Goal: Transaction & Acquisition: Purchase product/service

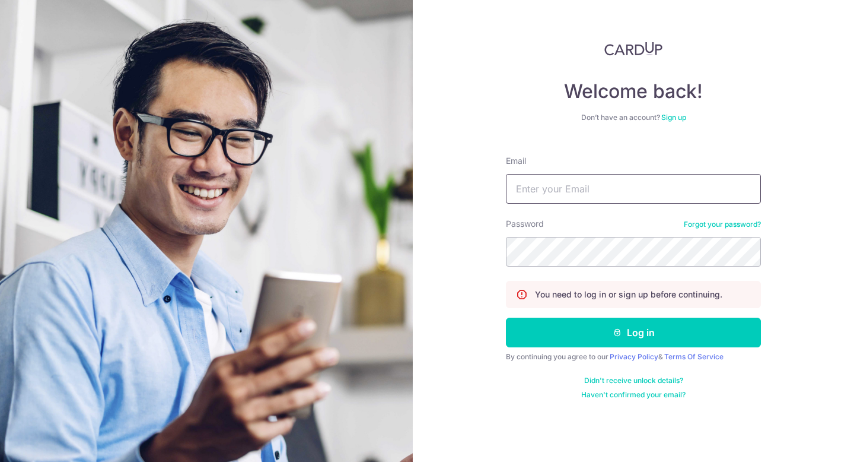
click at [600, 193] on input "Email" at bounding box center [633, 189] width 255 height 30
type input "[EMAIL_ADDRESS][DOMAIN_NAME]"
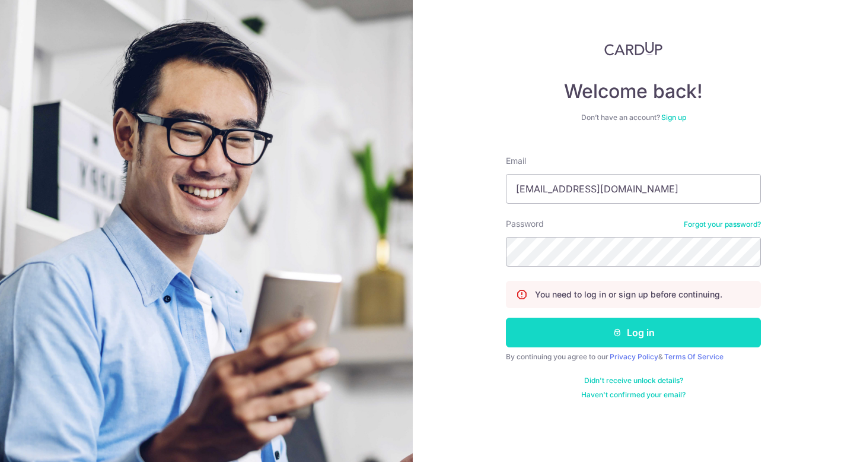
click at [612, 325] on button "Log in" at bounding box center [633, 332] width 255 height 30
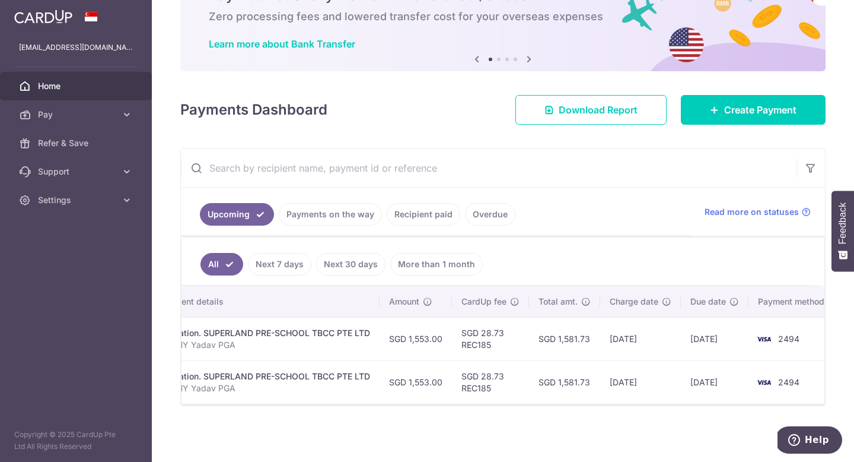
scroll to position [0, 281]
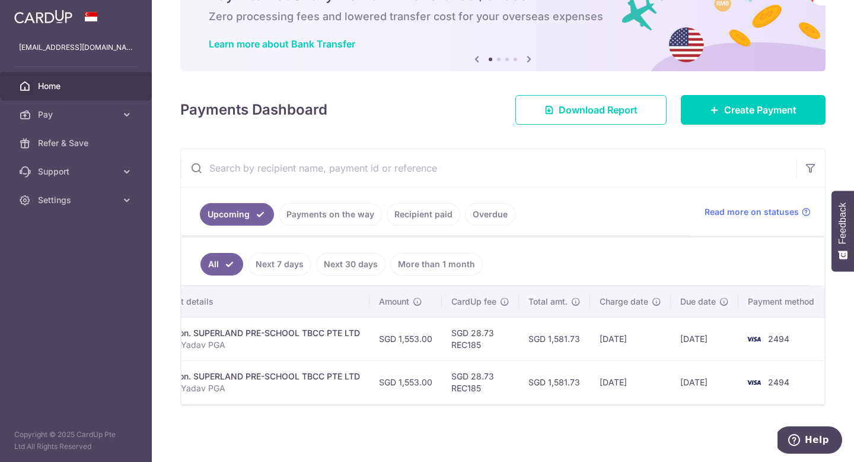
click at [360, 260] on link "Next 30 days" at bounding box center [350, 264] width 69 height 23
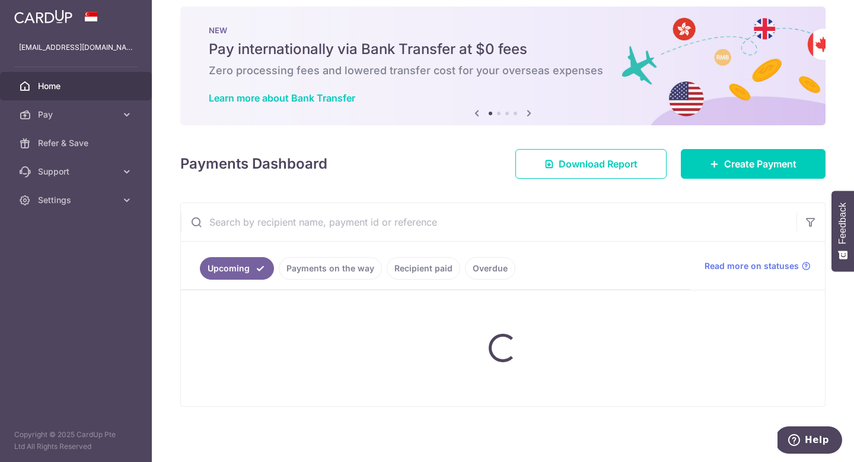
scroll to position [23, 0]
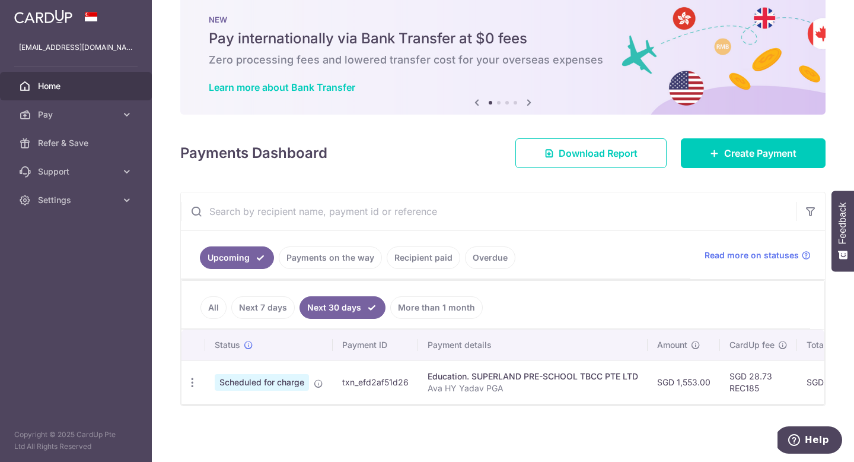
click at [441, 260] on link "Recipient paid" at bounding box center [424, 257] width 74 height 23
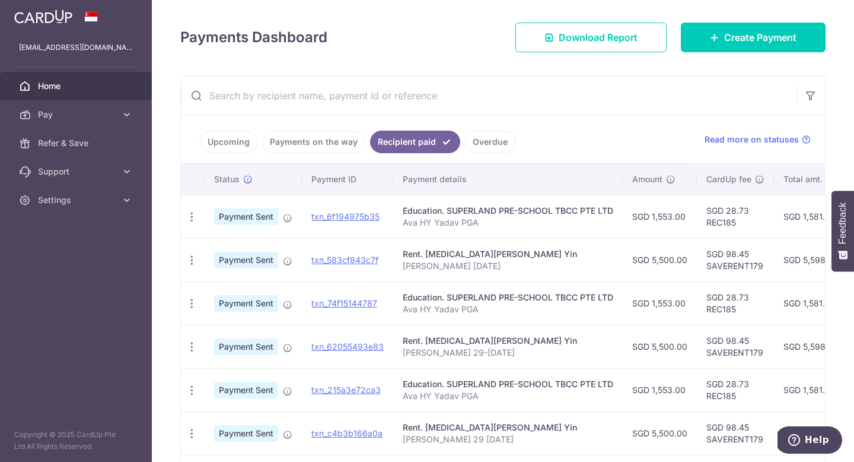
scroll to position [142, 0]
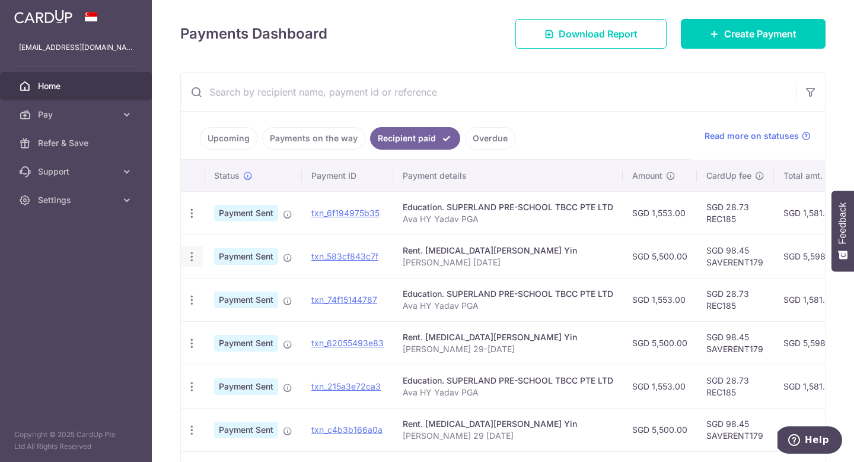
click at [195, 254] on icon "button" at bounding box center [192, 256] width 12 height 12
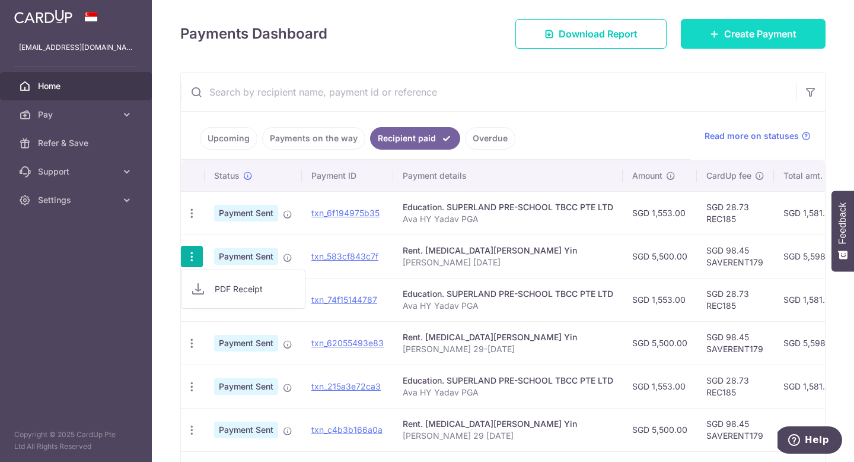
click at [730, 34] on span "Create Payment" at bounding box center [760, 34] width 72 height 14
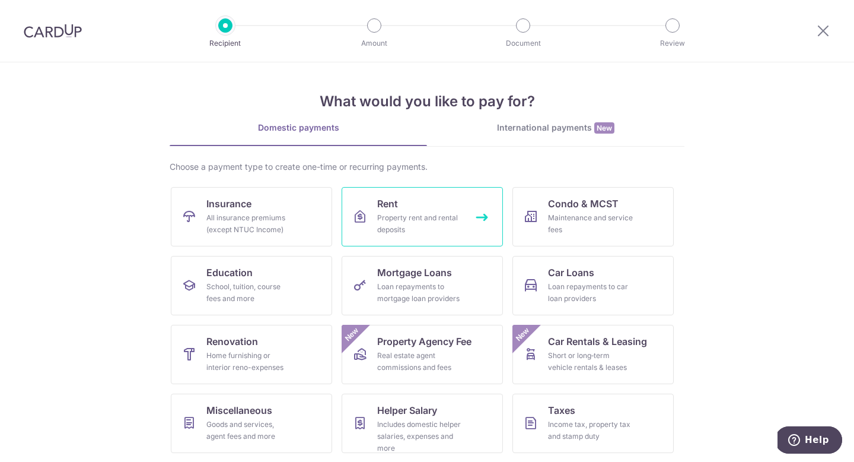
click at [427, 213] on div "Property rent and rental deposits" at bounding box center [419, 224] width 85 height 24
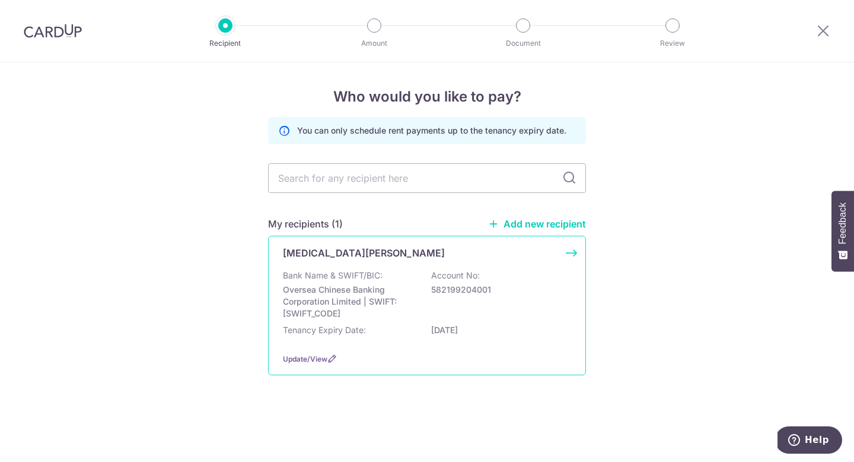
click at [384, 273] on div "Bank Name & SWIFT/BIC: Oversea Chinese Banking Corporation Limited | SWIFT: OCB…" at bounding box center [427, 294] width 288 height 50
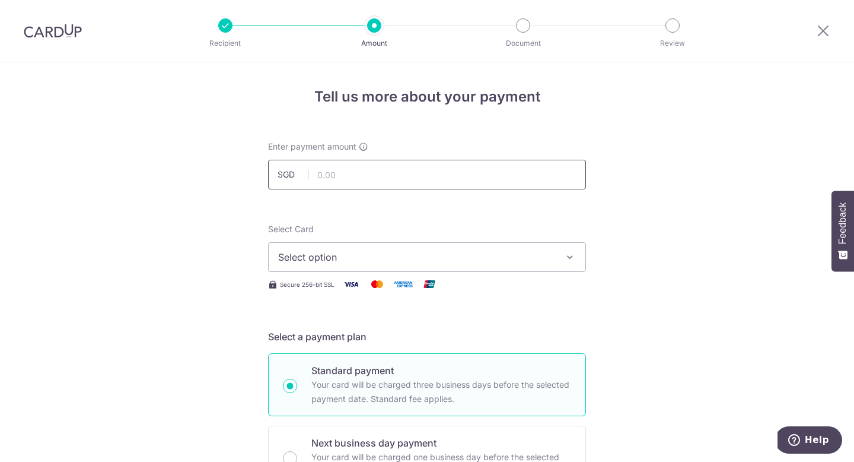
click at [389, 180] on input "text" at bounding box center [427, 175] width 318 height 30
type input "5,500.00"
click at [371, 262] on span "Select option" at bounding box center [416, 257] width 276 height 14
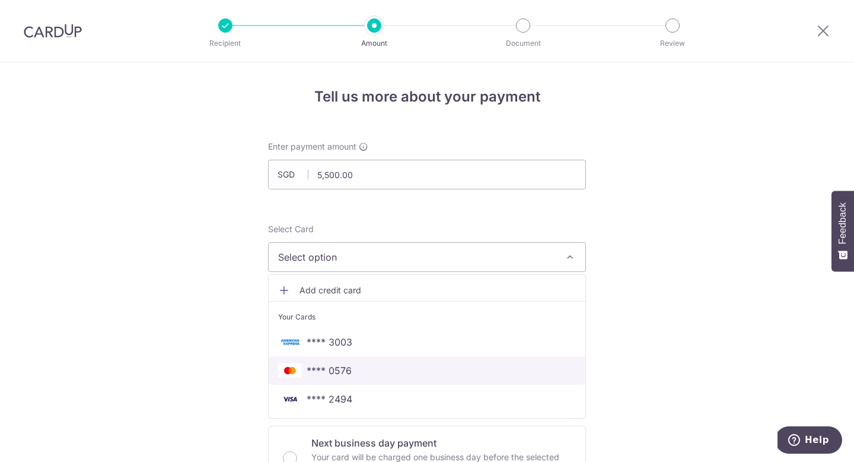
click at [373, 376] on span "**** 0576" at bounding box center [427, 370] width 298 height 14
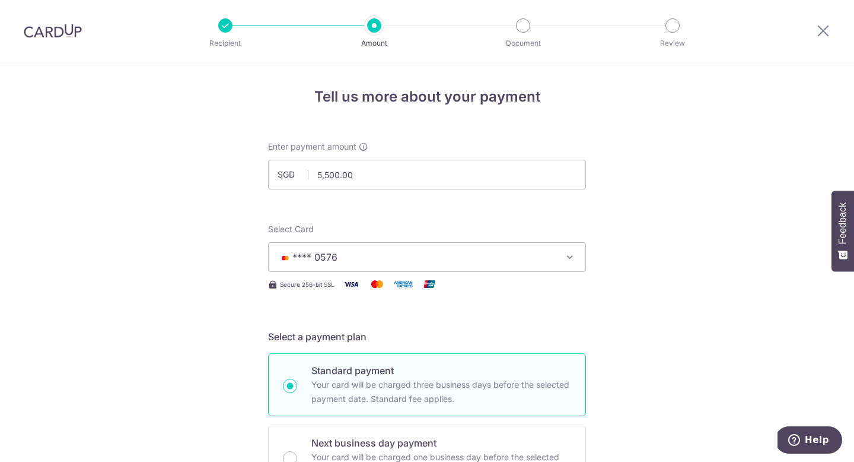
click at [421, 253] on span "**** 0576" at bounding box center [416, 257] width 276 height 14
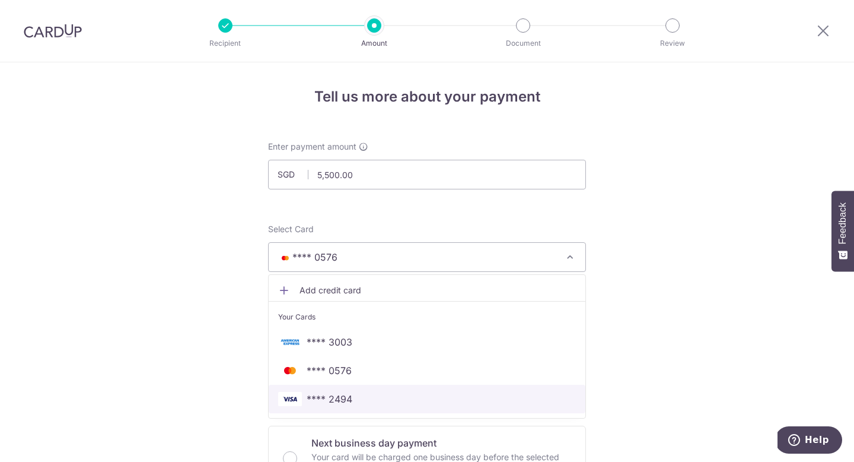
click at [349, 399] on span "**** 2494" at bounding box center [330, 399] width 46 height 14
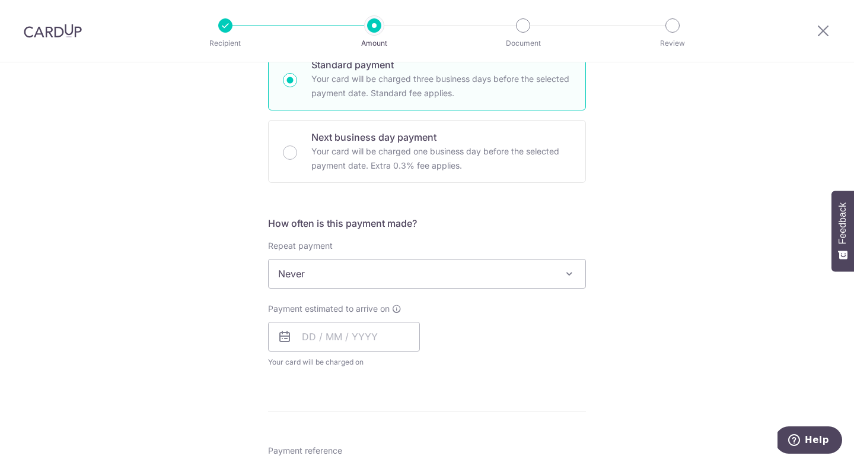
scroll to position [311, 0]
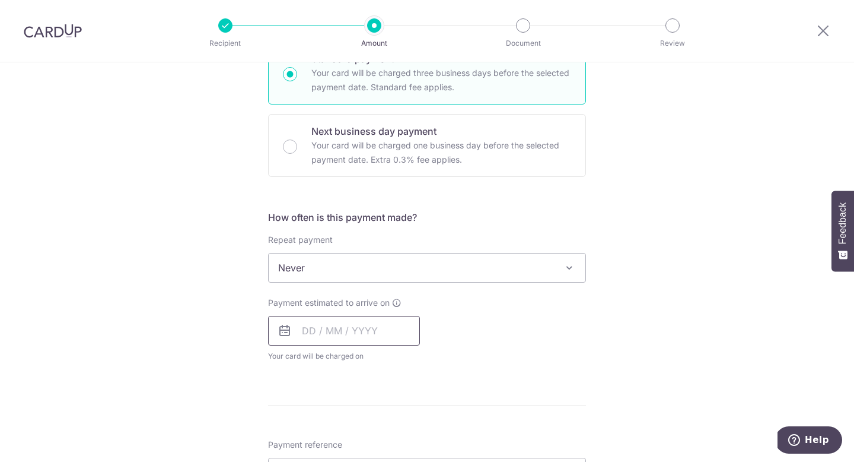
click at [316, 331] on input "text" at bounding box center [344, 331] width 152 height 30
click at [345, 437] on link "7" at bounding box center [339, 438] width 19 height 19
type input "07/10/2025"
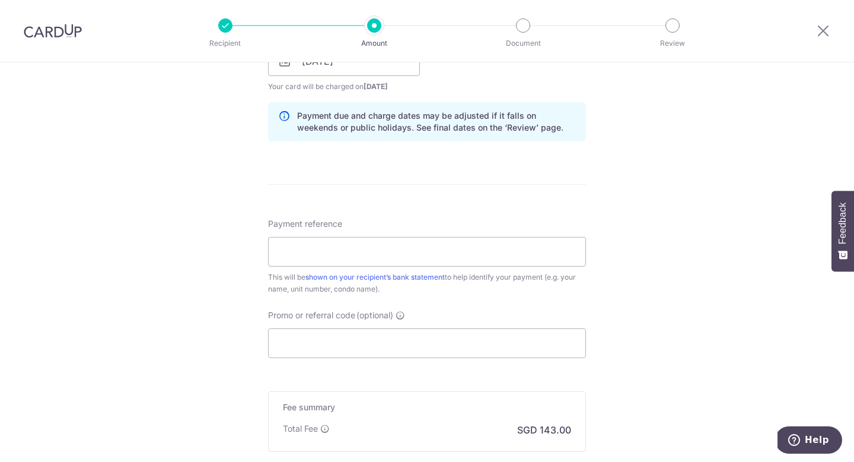
scroll to position [583, 0]
click at [434, 244] on input "Payment reference" at bounding box center [427, 249] width 318 height 30
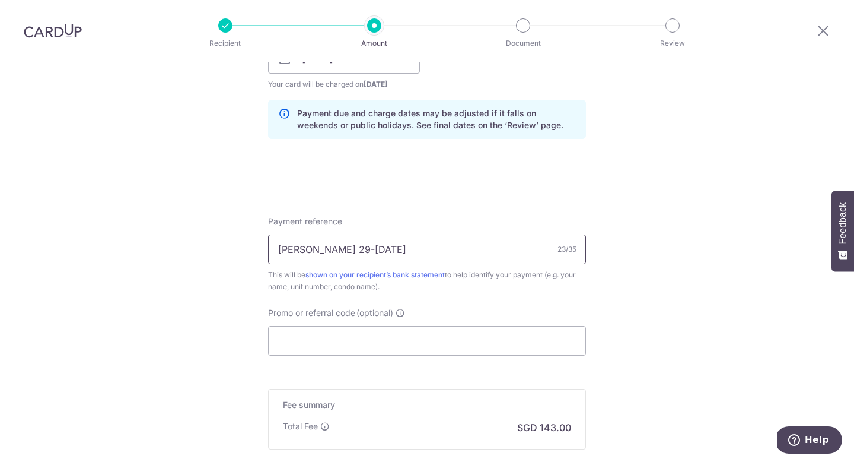
click at [369, 251] on input "Kim Tian 29-02 Aug 2025" at bounding box center [427, 249] width 318 height 30
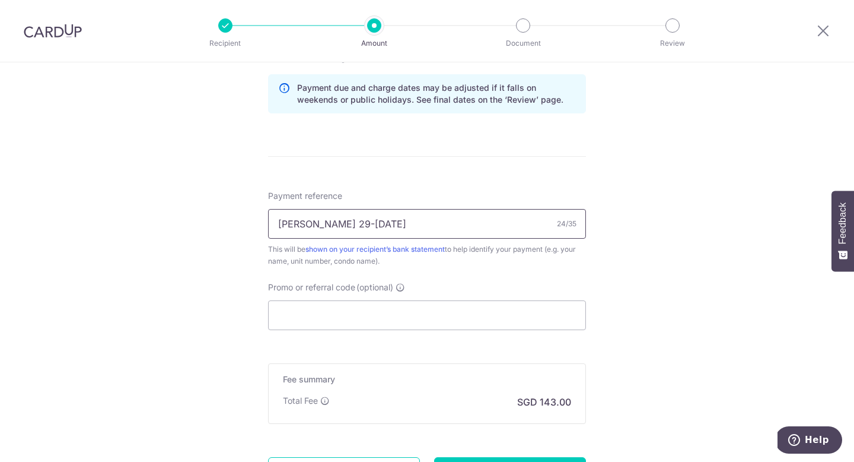
scroll to position [618, 0]
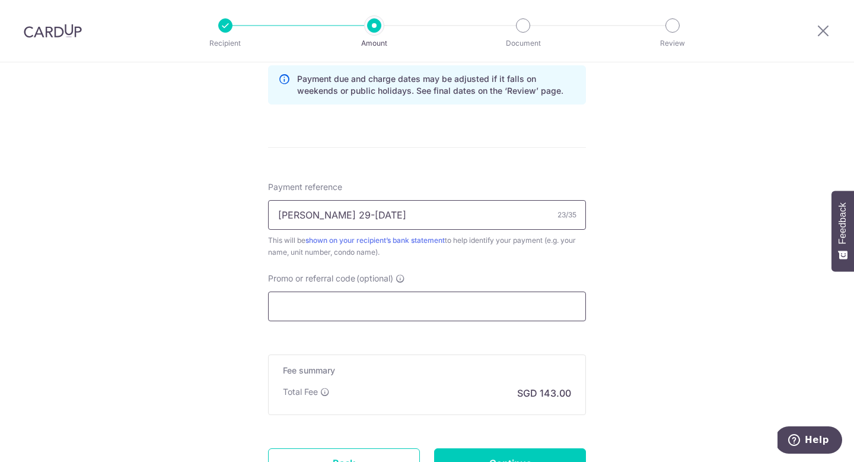
type input "Kim Tian 29-02 Oct 2025"
click at [410, 300] on input "Promo or referral code (optional)" at bounding box center [427, 306] width 318 height 30
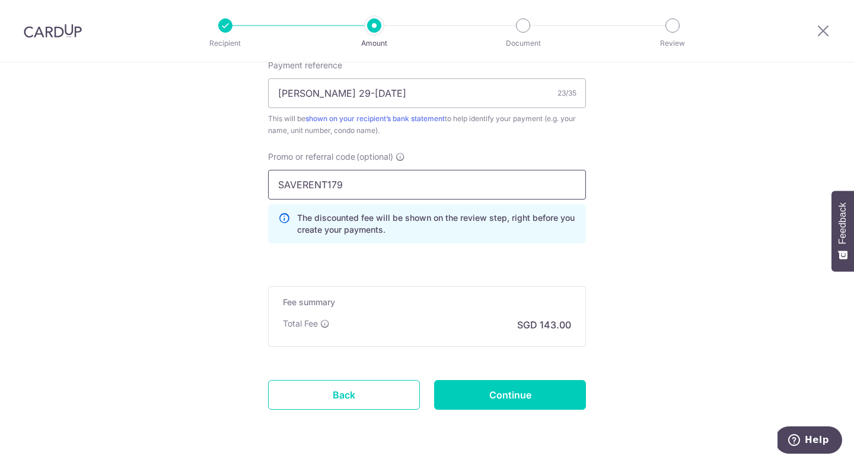
scroll to position [776, 0]
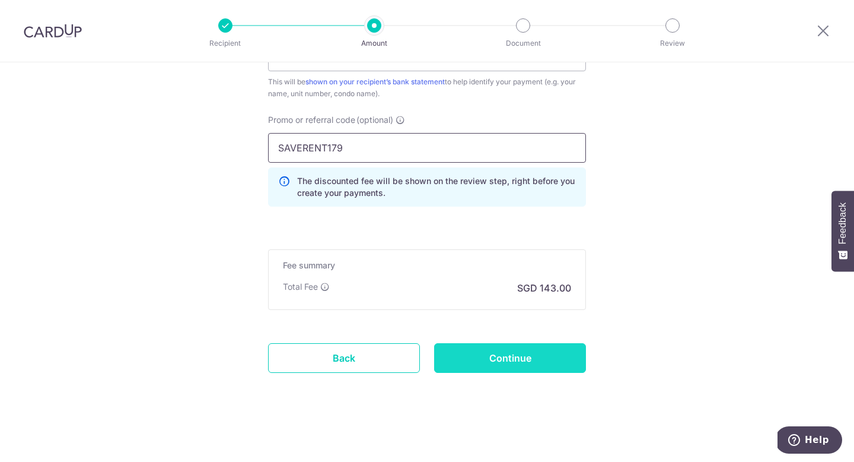
type input "SAVERENT179"
click at [516, 355] on input "Continue" at bounding box center [510, 358] width 152 height 30
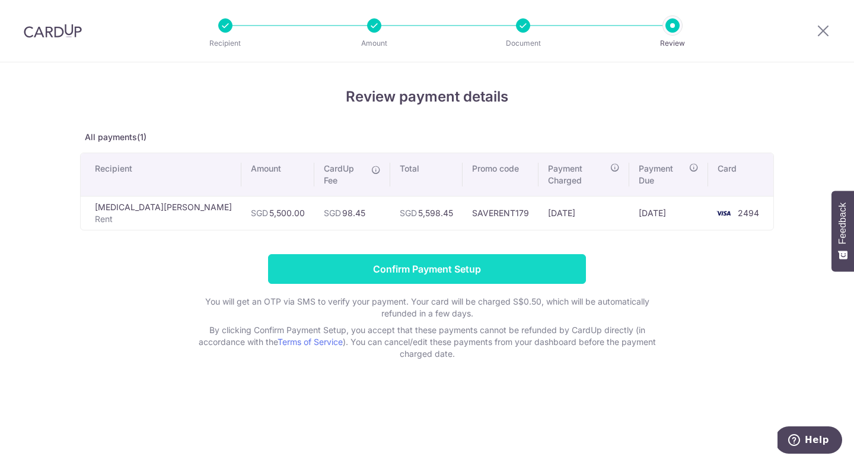
click at [501, 254] on input "Confirm Payment Setup" at bounding box center [427, 269] width 318 height 30
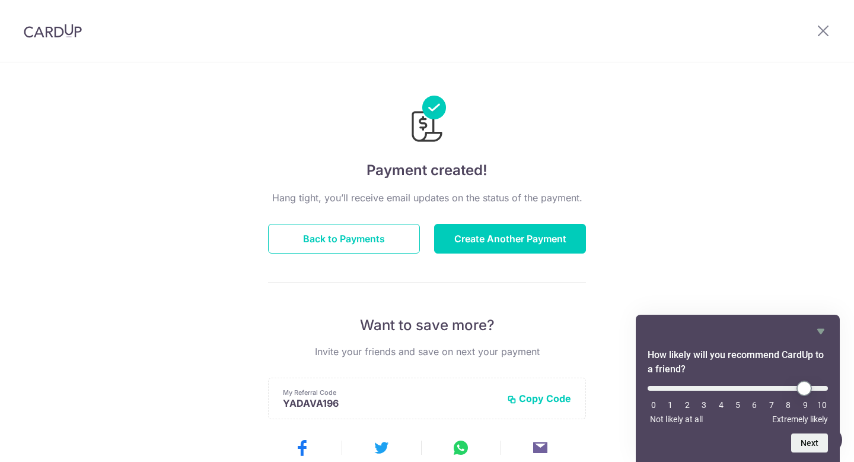
type input "9"
click at [809, 390] on input "range" at bounding box center [738, 388] width 180 height 5
click at [815, 447] on button "Next" at bounding box center [809, 442] width 37 height 19
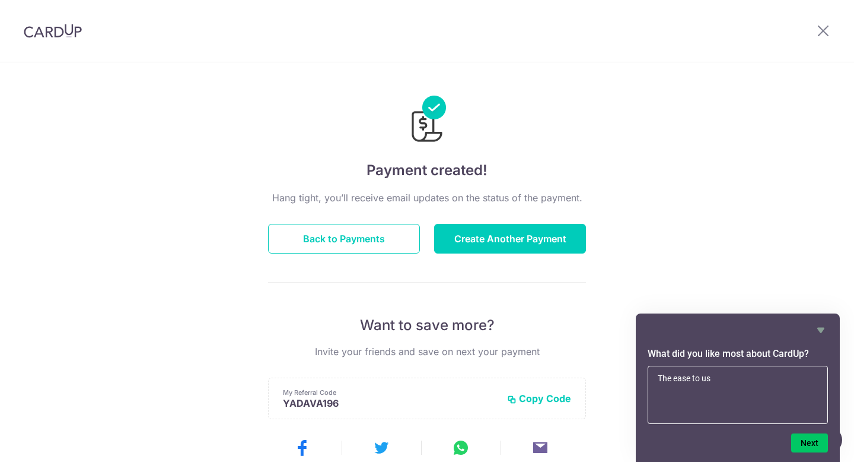
type textarea "The ease to use"
click at [808, 443] on button "Next" at bounding box center [809, 442] width 37 height 19
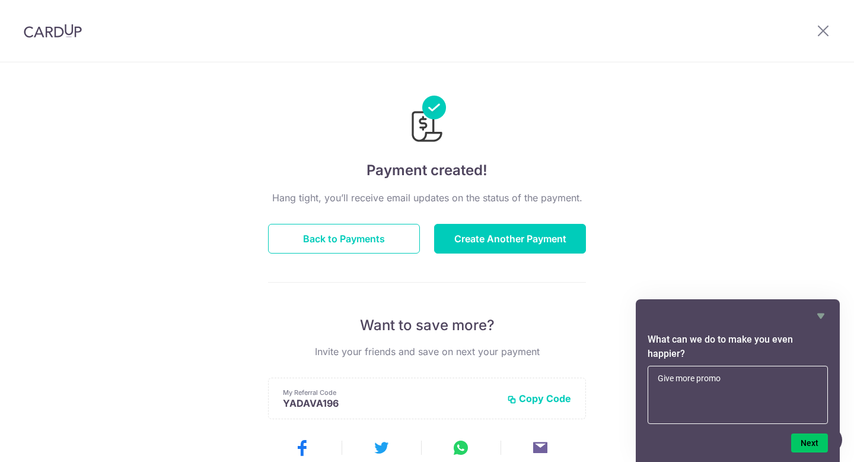
type textarea "Give more promos"
click at [811, 444] on button "Next" at bounding box center [809, 442] width 37 height 19
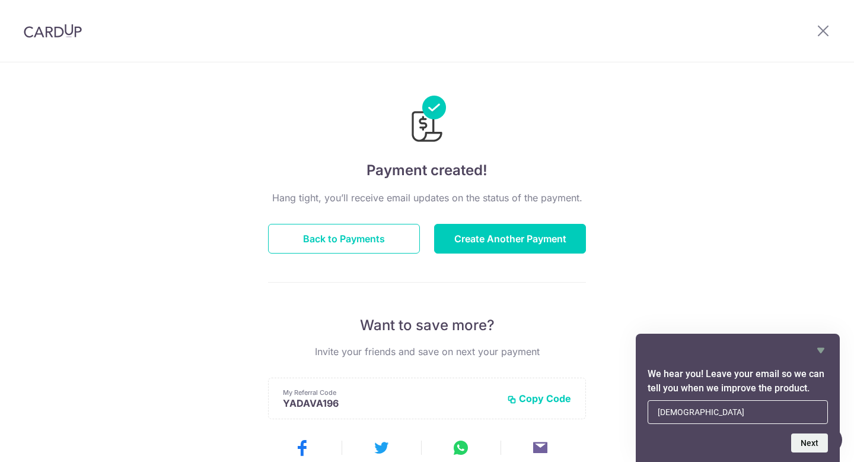
click at [778, 419] on input "abhi" at bounding box center [738, 412] width 180 height 24
type input "[EMAIL_ADDRESS][DOMAIN_NAME]"
click at [822, 447] on button "Next" at bounding box center [809, 442] width 37 height 19
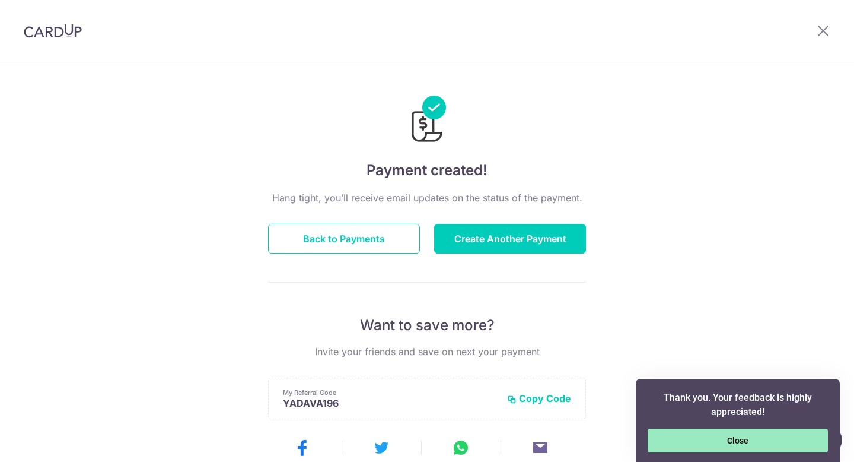
click at [796, 447] on button "Close" at bounding box center [738, 440] width 180 height 24
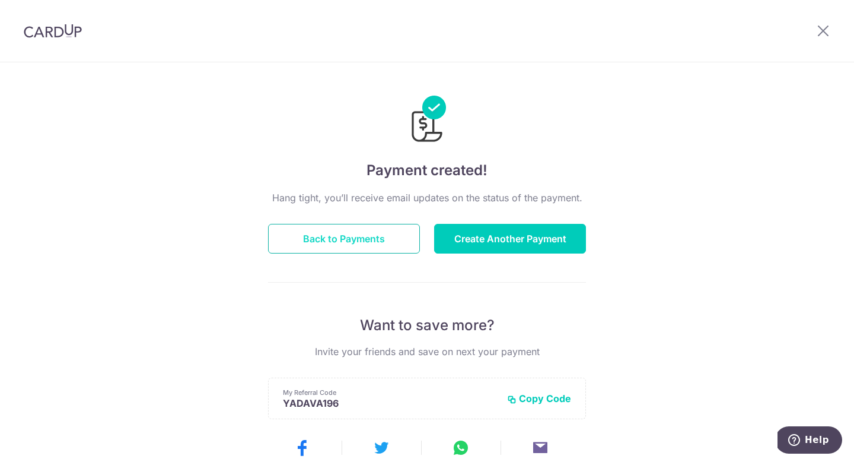
click at [367, 241] on button "Back to Payments" at bounding box center [344, 239] width 152 height 30
